Goal: Find specific page/section

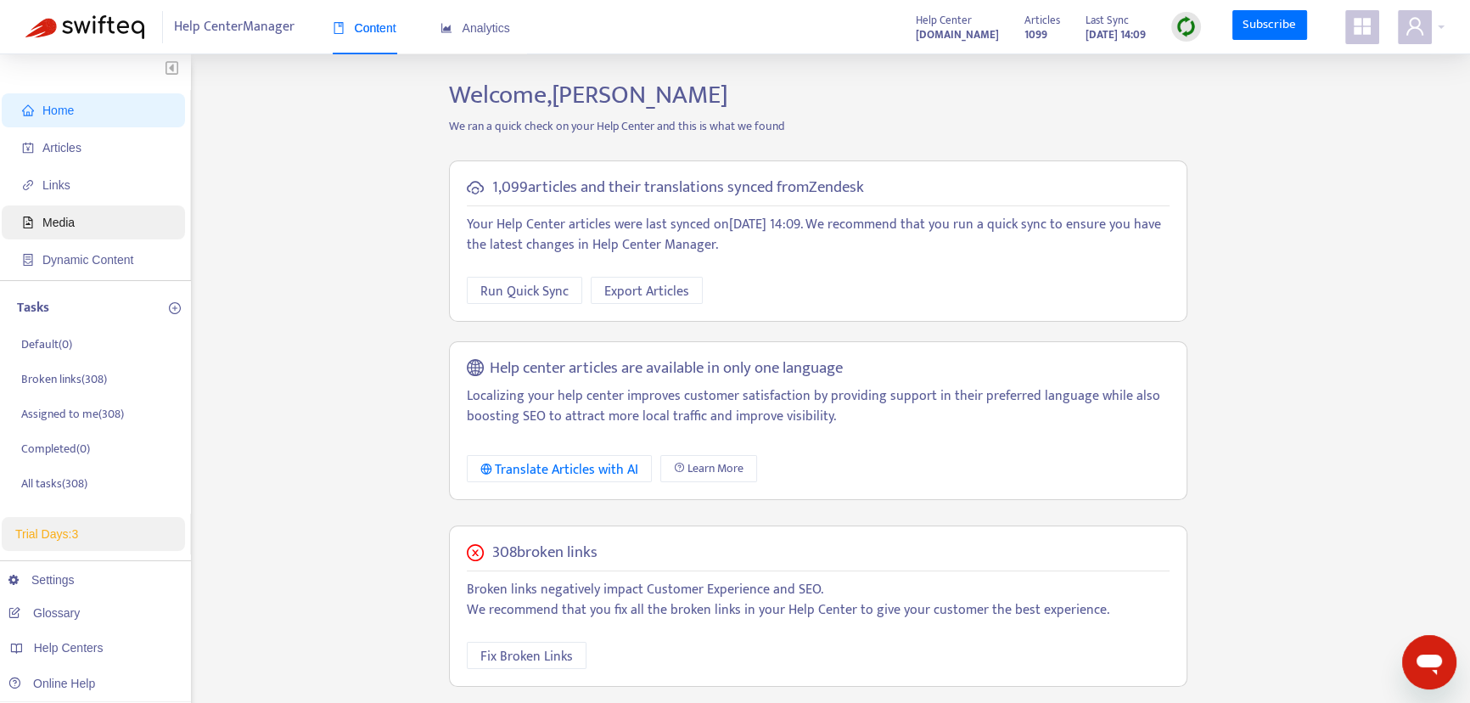
click at [79, 221] on span "Media" at bounding box center [96, 222] width 149 height 34
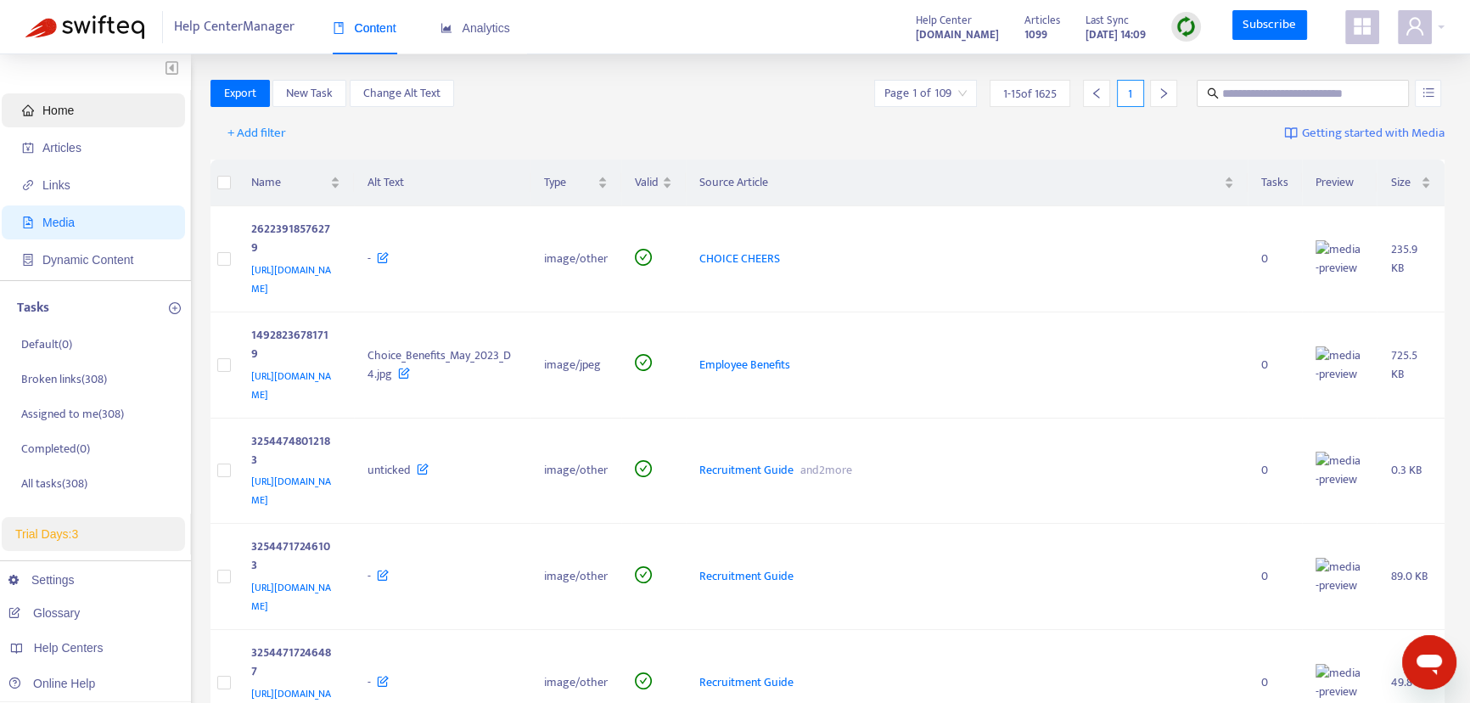
click at [62, 111] on span "Home" at bounding box center [57, 111] width 31 height 14
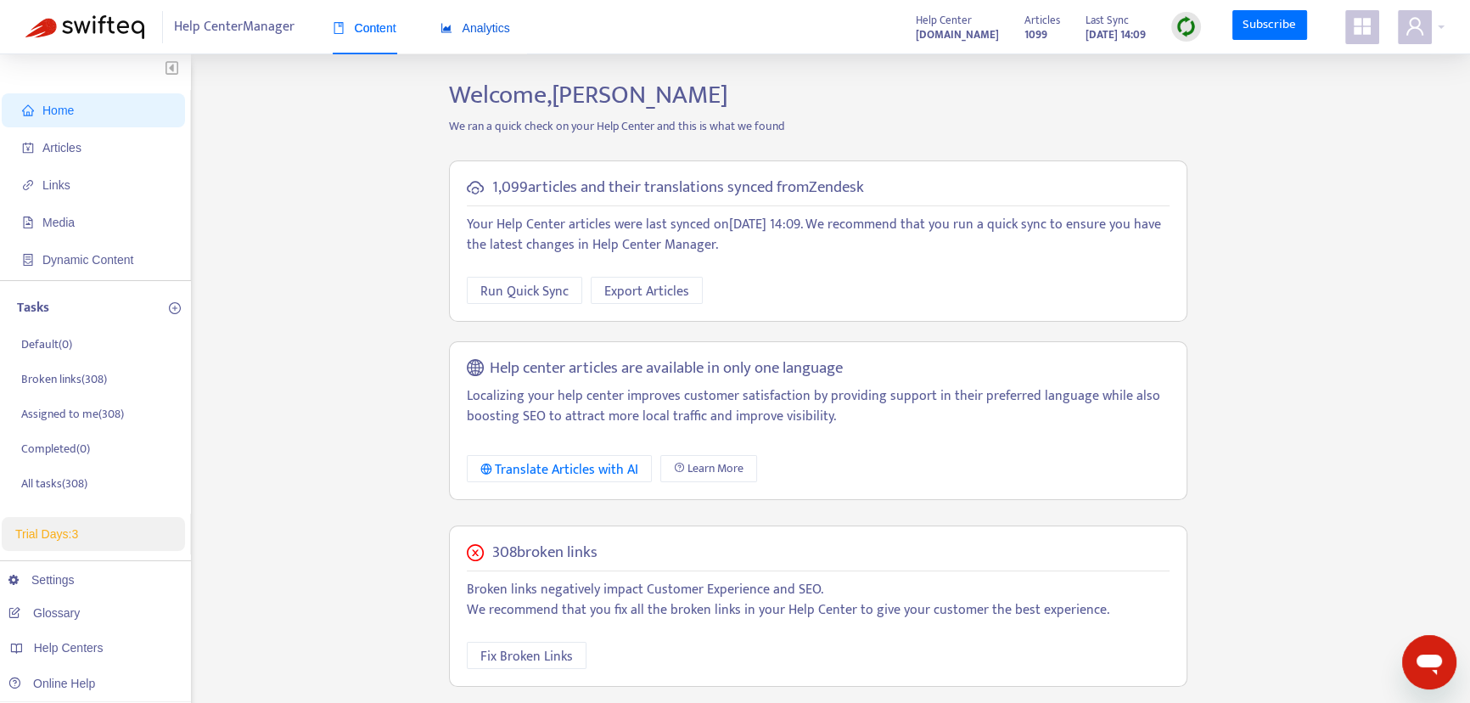
click at [468, 30] on span "Analytics" at bounding box center [476, 28] width 70 height 14
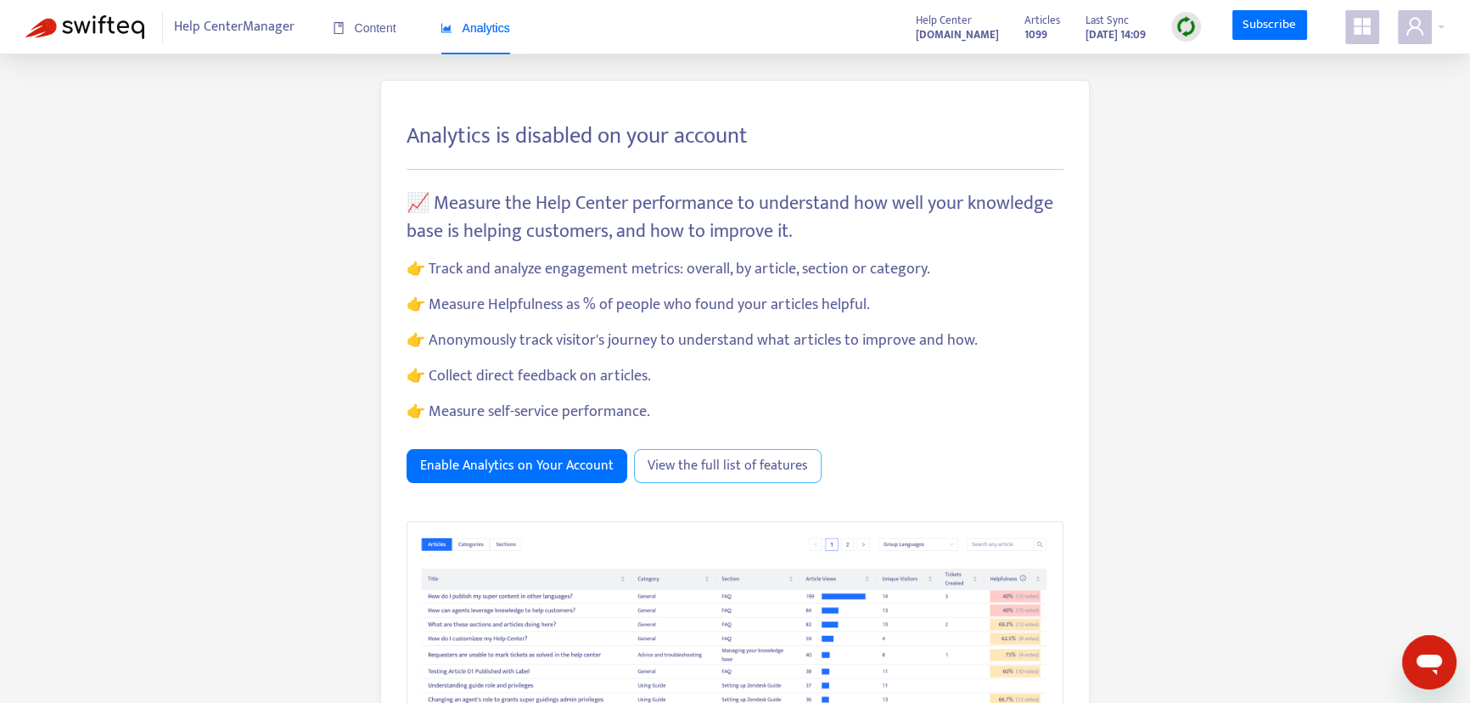
click at [699, 463] on span "View the full list of features" at bounding box center [728, 465] width 160 height 21
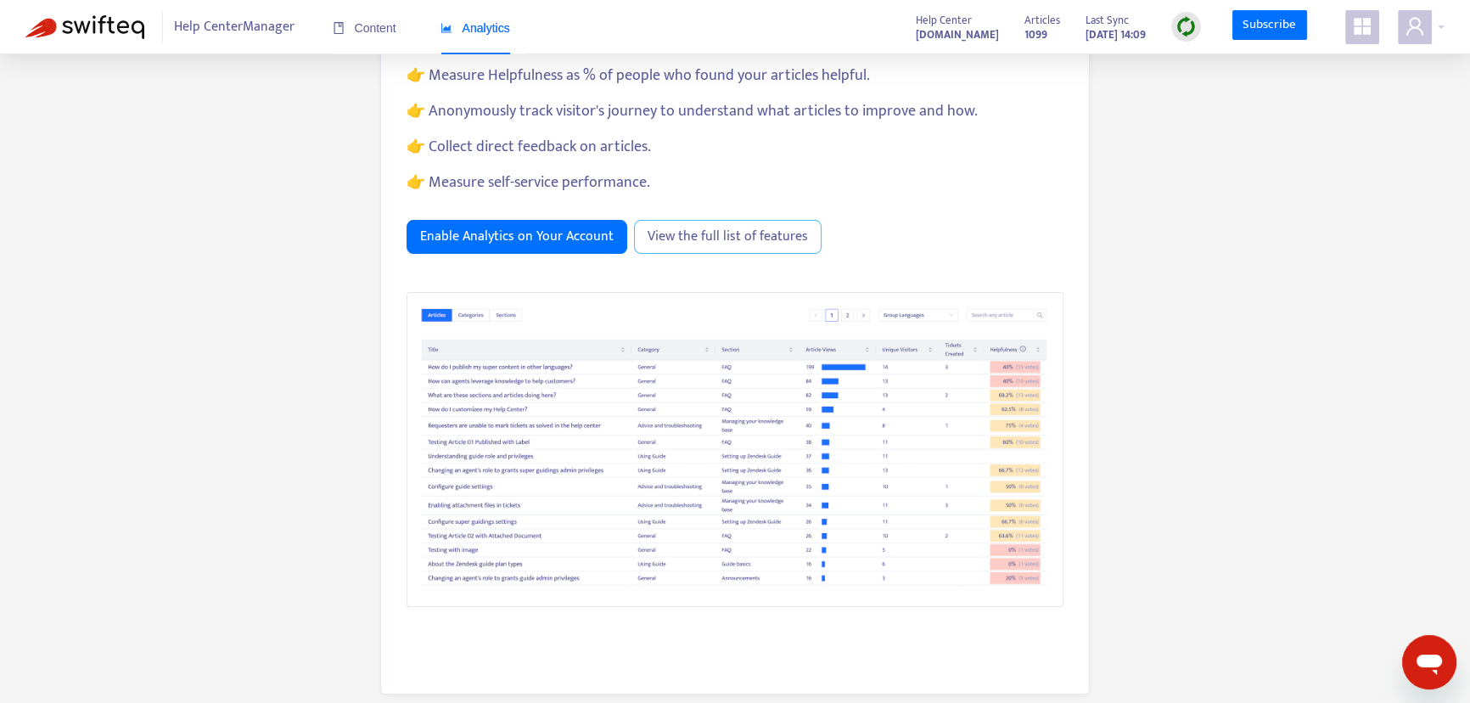
scroll to position [231, 0]
click at [210, 24] on span "Help Center Manager" at bounding box center [234, 27] width 121 height 32
click at [226, 24] on span "Help Center Manager" at bounding box center [234, 27] width 121 height 32
click at [376, 25] on span "Content" at bounding box center [365, 28] width 64 height 14
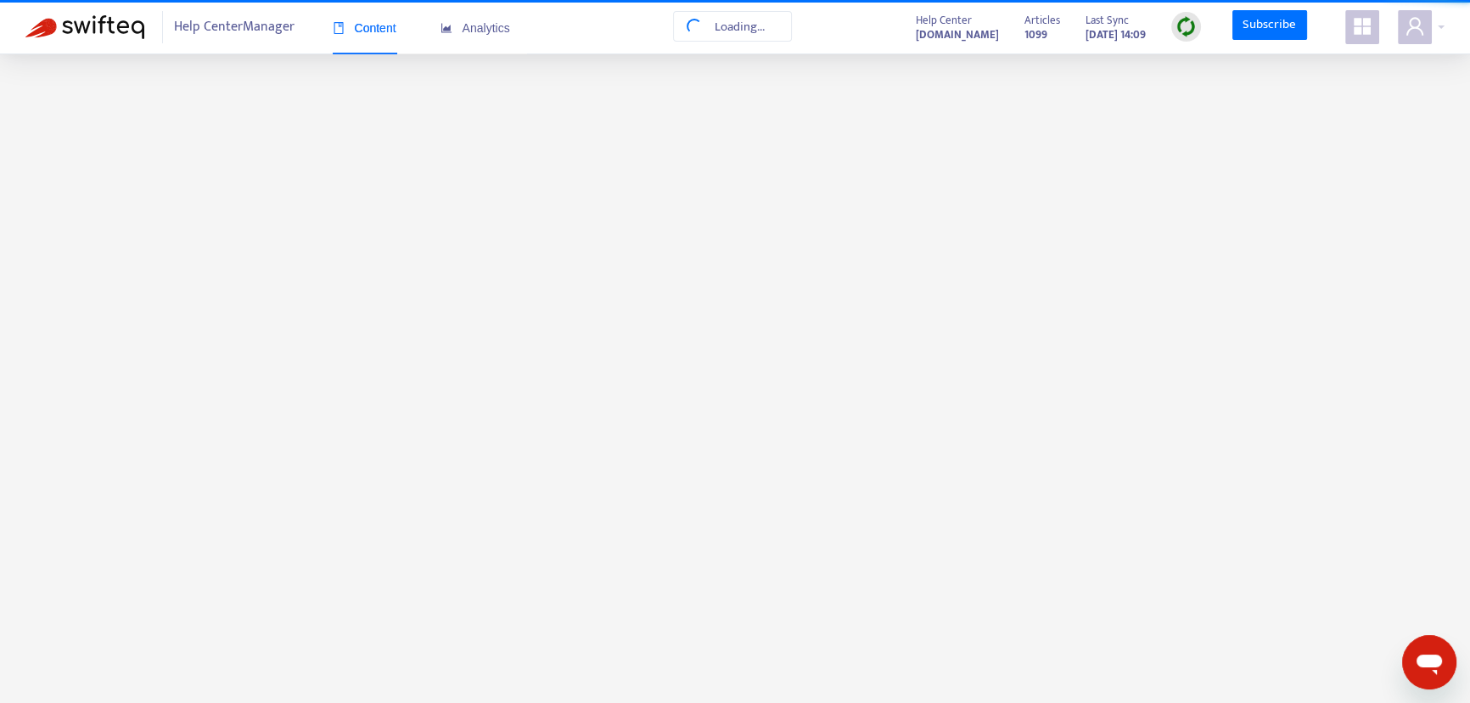
scroll to position [0, 0]
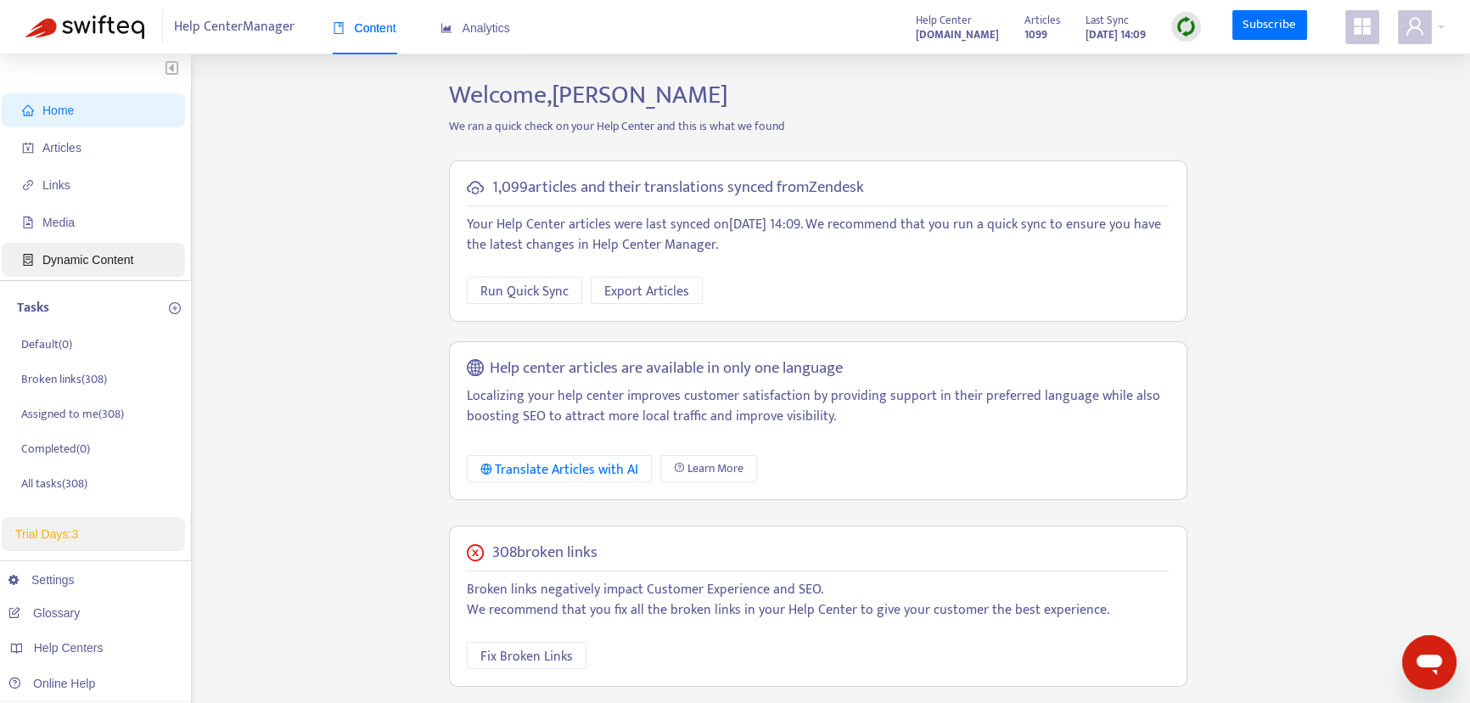
click at [113, 261] on span "Dynamic Content" at bounding box center [87, 260] width 91 height 14
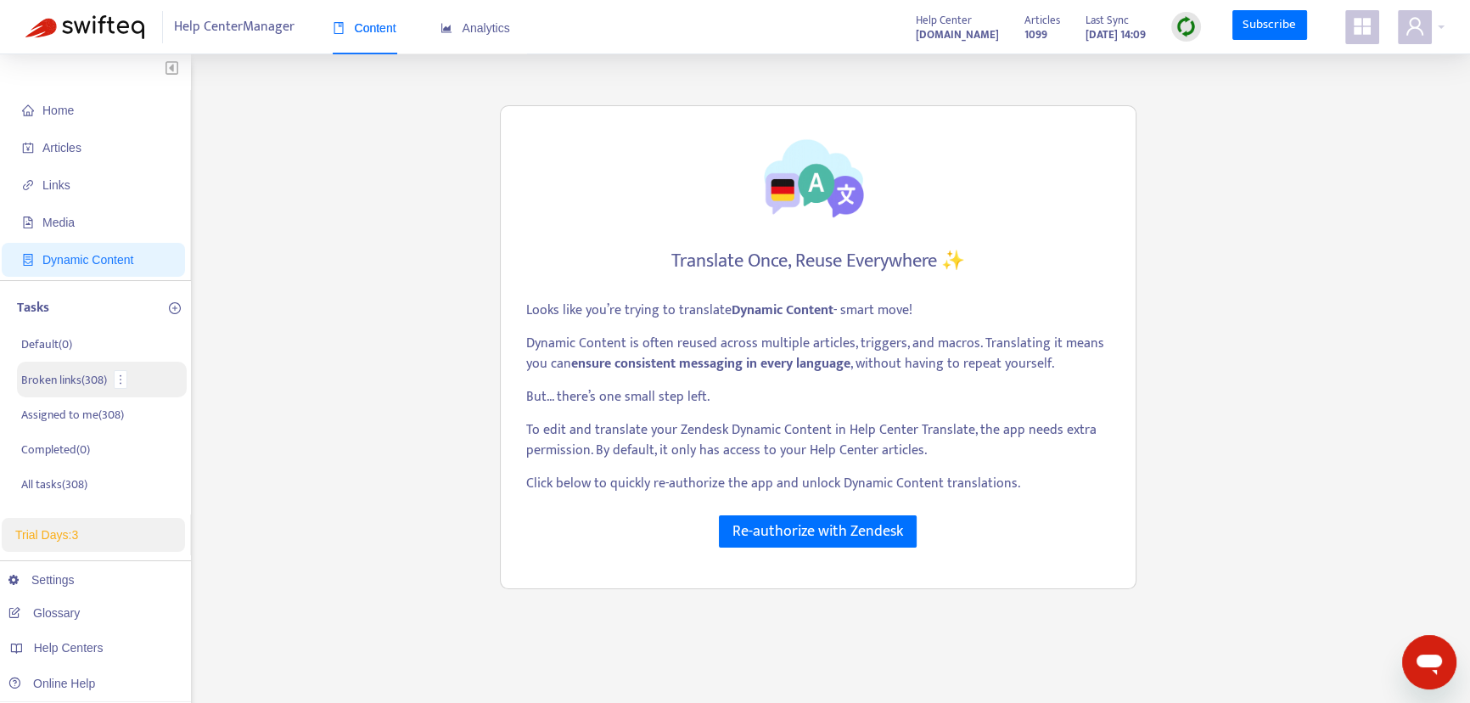
click at [57, 379] on p "Broken links ( 308 )" at bounding box center [64, 380] width 86 height 18
